Goal: Use online tool/utility: Utilize a website feature to perform a specific function

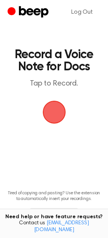
click at [30, 9] on icon "Beep" at bounding box center [34, 11] width 30 height 11
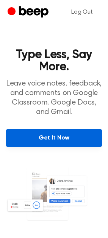
click at [38, 131] on link "Get It Now" at bounding box center [54, 137] width 96 height 17
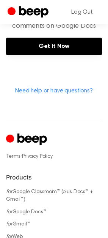
scroll to position [346, 0]
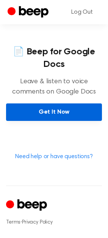
click at [71, 107] on link "Get It Now" at bounding box center [54, 111] width 96 height 17
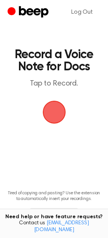
click at [51, 111] on span "button" at bounding box center [54, 112] width 26 height 26
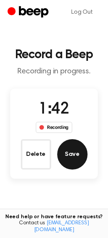
click at [62, 160] on button "Save" at bounding box center [72, 154] width 30 height 30
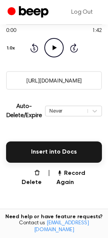
scroll to position [100, 0]
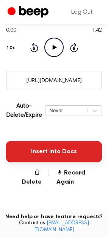
click at [43, 156] on button "Insert into Docs" at bounding box center [54, 151] width 96 height 21
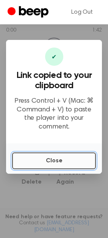
click at [49, 158] on button "Close" at bounding box center [54, 160] width 84 height 17
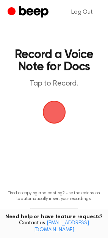
scroll to position [36, 0]
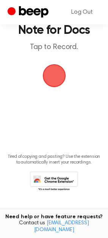
click at [57, 73] on span "button" at bounding box center [54, 76] width 26 height 26
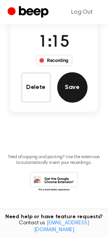
click at [75, 87] on button "Save" at bounding box center [72, 87] width 30 height 30
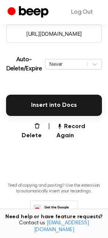
scroll to position [166, 0]
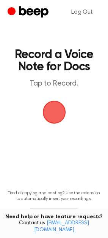
click at [54, 111] on span "button" at bounding box center [54, 112] width 26 height 26
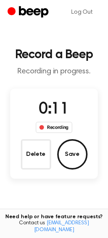
click at [20, 164] on div "0:11 Recording Delete Save" at bounding box center [54, 134] width 88 height 72
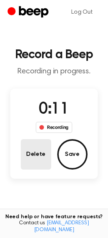
click at [26, 158] on button "Delete" at bounding box center [36, 154] width 30 height 30
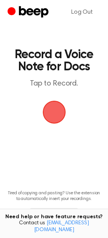
click at [53, 114] on span "button" at bounding box center [54, 111] width 29 height 29
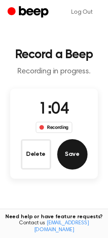
click at [69, 155] on button "Save" at bounding box center [72, 154] width 30 height 30
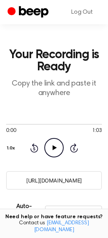
scroll to position [166, 0]
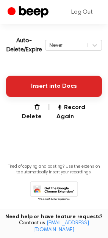
click at [47, 92] on button "Insert into Docs" at bounding box center [54, 86] width 96 height 21
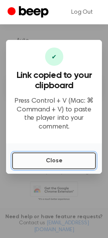
click at [54, 163] on button "Close" at bounding box center [54, 160] width 84 height 17
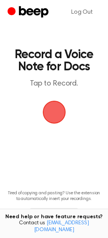
click at [45, 113] on span "button" at bounding box center [54, 112] width 28 height 28
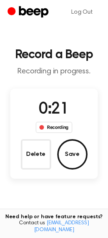
click at [91, 26] on main "Record a Beep Recording in progress. 0:21 Recording Delete Save Tired of copyin…" at bounding box center [54, 140] width 108 height 281
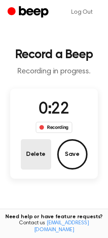
click at [33, 160] on button "Delete" at bounding box center [36, 154] width 30 height 30
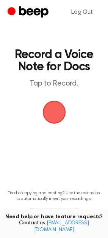
click at [53, 109] on span "button" at bounding box center [54, 111] width 21 height 21
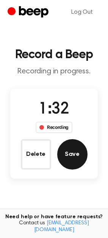
click at [62, 160] on button "Save" at bounding box center [72, 154] width 30 height 30
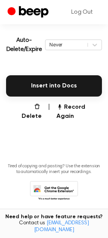
scroll to position [166, 0]
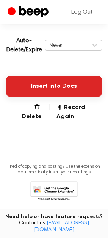
click at [36, 80] on button "Insert into Docs" at bounding box center [54, 86] width 96 height 21
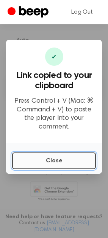
click at [40, 154] on button "Close" at bounding box center [54, 160] width 84 height 17
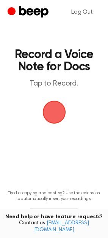
click at [62, 70] on h1 "Record a Voice Note for Docs" at bounding box center [54, 61] width 81 height 24
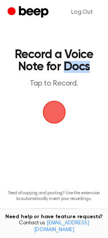
click at [62, 70] on h1 "Record a Voice Note for Docs" at bounding box center [54, 61] width 81 height 24
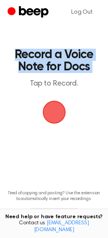
click at [62, 70] on h1 "Record a Voice Note for Docs" at bounding box center [54, 61] width 81 height 24
click at [59, 57] on h1 "Record a Voice Note for Docs" at bounding box center [54, 61] width 81 height 24
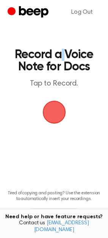
click at [59, 57] on h1 "Record a Voice Note for Docs" at bounding box center [54, 61] width 81 height 24
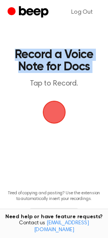
click at [59, 57] on h1 "Record a Voice Note for Docs" at bounding box center [54, 61] width 81 height 24
click at [43, 56] on h1 "Record a Voice Note for Docs" at bounding box center [54, 61] width 81 height 24
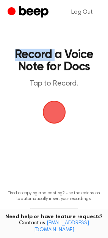
click at [43, 56] on h1 "Record a Voice Note for Docs" at bounding box center [54, 61] width 81 height 24
click at [56, 56] on h1 "Record a Voice Note for Docs" at bounding box center [54, 61] width 81 height 24
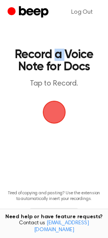
click at [56, 56] on h1 "Record a Voice Note for Docs" at bounding box center [54, 61] width 81 height 24
click at [71, 55] on h1 "Record a Voice Note for Docs" at bounding box center [54, 61] width 81 height 24
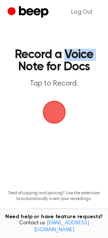
click at [71, 55] on h1 "Record a Voice Note for Docs" at bounding box center [54, 61] width 81 height 24
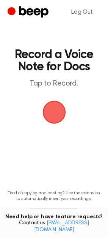
click at [76, 66] on h1 "Record a Voice Note for Docs" at bounding box center [54, 61] width 81 height 24
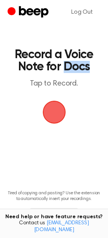
click at [76, 66] on h1 "Record a Voice Note for Docs" at bounding box center [54, 61] width 81 height 24
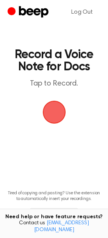
click at [61, 65] on h1 "Record a Voice Note for Docs" at bounding box center [54, 61] width 81 height 24
click at [50, 70] on h1 "Record a Voice Note for Docs" at bounding box center [54, 61] width 81 height 24
click at [36, 69] on h1 "Record a Voice Note for Docs" at bounding box center [54, 61] width 81 height 24
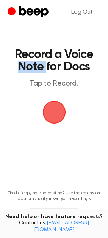
click at [36, 69] on h1 "Record a Voice Note for Docs" at bounding box center [54, 61] width 81 height 24
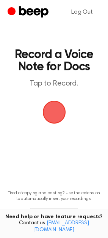
click at [64, 53] on h1 "Record a Voice Note for Docs" at bounding box center [54, 61] width 81 height 24
drag, startPoint x: 64, startPoint y: 53, endPoint x: 55, endPoint y: 54, distance: 9.2
click at [55, 54] on h1 "Record a Voice Note for Docs" at bounding box center [54, 61] width 81 height 24
click at [59, 54] on h1 "Record a Voice Note for Docs" at bounding box center [54, 61] width 81 height 24
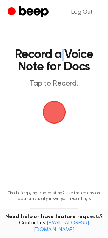
click at [59, 54] on h1 "Record a Voice Note for Docs" at bounding box center [54, 61] width 81 height 24
click at [56, 54] on h1 "Record a Voice Note for Docs" at bounding box center [54, 61] width 81 height 24
click at [76, 51] on h1 "Record a Voice Note for Docs" at bounding box center [54, 61] width 81 height 24
click at [77, 49] on h1 "Record a Voice Note for Docs" at bounding box center [54, 61] width 81 height 24
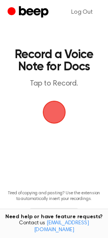
click at [81, 53] on h1 "Record a Voice Note for Docs" at bounding box center [54, 61] width 81 height 24
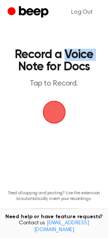
click at [81, 53] on h1 "Record a Voice Note for Docs" at bounding box center [54, 61] width 81 height 24
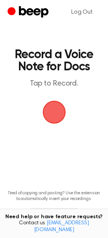
click at [39, 54] on h1 "Record a Voice Note for Docs" at bounding box center [54, 61] width 81 height 24
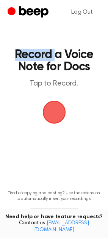
click at [39, 54] on h1 "Record a Voice Note for Docs" at bounding box center [54, 61] width 81 height 24
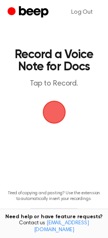
click at [32, 68] on h1 "Record a Voice Note for Docs" at bounding box center [54, 61] width 81 height 24
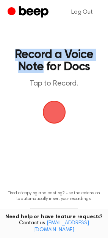
drag, startPoint x: 32, startPoint y: 68, endPoint x: 18, endPoint y: 51, distance: 21.8
click at [18, 51] on h1 "Record a Voice Note for Docs" at bounding box center [54, 61] width 81 height 24
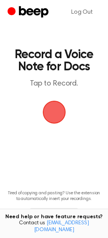
click at [89, 66] on h1 "Record a Voice Note for Docs" at bounding box center [54, 61] width 81 height 24
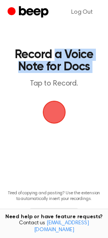
drag, startPoint x: 89, startPoint y: 66, endPoint x: 54, endPoint y: 57, distance: 36.1
click at [54, 57] on h1 "Record a Voice Note for Docs" at bounding box center [54, 61] width 81 height 24
click at [56, 69] on h1 "Record a Voice Note for Docs" at bounding box center [54, 61] width 81 height 24
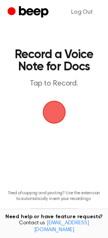
click at [56, 103] on span "button" at bounding box center [54, 112] width 25 height 25
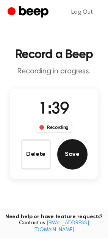
click at [82, 150] on button "Save" at bounding box center [72, 154] width 30 height 30
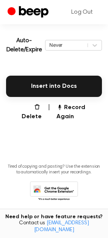
scroll to position [166, 0]
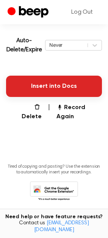
click at [64, 87] on button "Insert into Docs" at bounding box center [54, 86] width 96 height 21
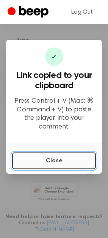
click at [44, 158] on button "Close" at bounding box center [54, 160] width 84 height 17
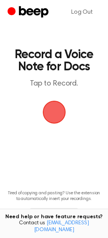
click at [47, 114] on span "button" at bounding box center [54, 112] width 23 height 23
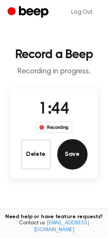
click at [80, 147] on button "Save" at bounding box center [72, 154] width 30 height 30
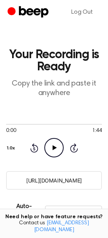
scroll to position [78, 0]
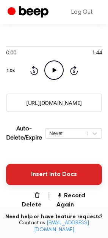
click at [33, 175] on button "Insert into Docs" at bounding box center [54, 174] width 96 height 21
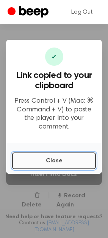
click at [83, 152] on button "Close" at bounding box center [54, 160] width 84 height 17
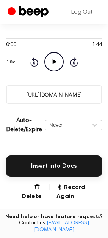
scroll to position [71, 0]
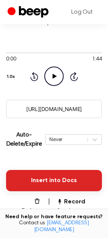
click at [92, 187] on button "Insert into Docs" at bounding box center [54, 180] width 96 height 21
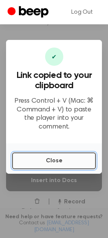
click at [57, 152] on button "Close" at bounding box center [54, 160] width 84 height 17
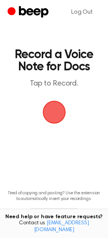
click at [38, 14] on icon "Beep" at bounding box center [34, 11] width 30 height 11
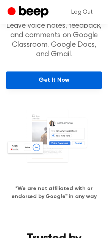
scroll to position [40, 0]
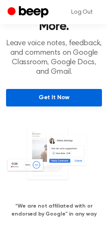
click at [70, 93] on link "Get It Now" at bounding box center [54, 97] width 96 height 17
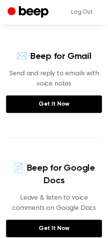
scroll to position [286, 0]
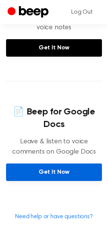
click at [40, 168] on link "Get It Now" at bounding box center [54, 171] width 96 height 17
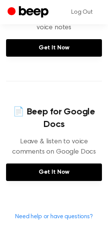
click at [104, 11] on div "Log Out" at bounding box center [54, 12] width 108 height 24
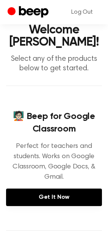
scroll to position [0, 0]
